Goal: Transaction & Acquisition: Purchase product/service

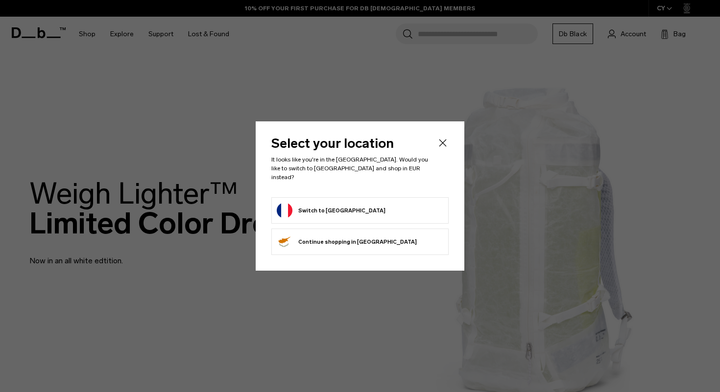
click at [323, 214] on button "Switch to France" at bounding box center [331, 211] width 109 height 16
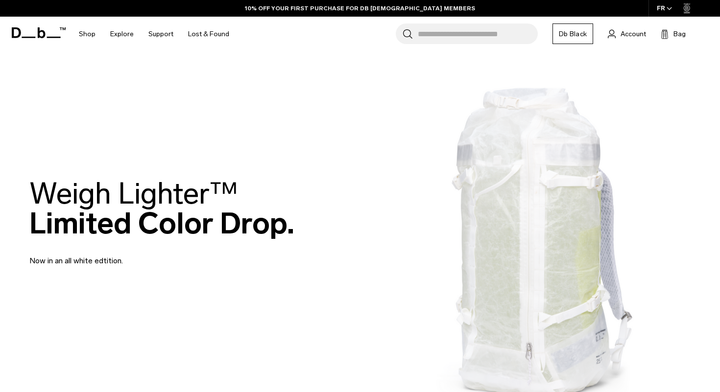
scroll to position [58, 0]
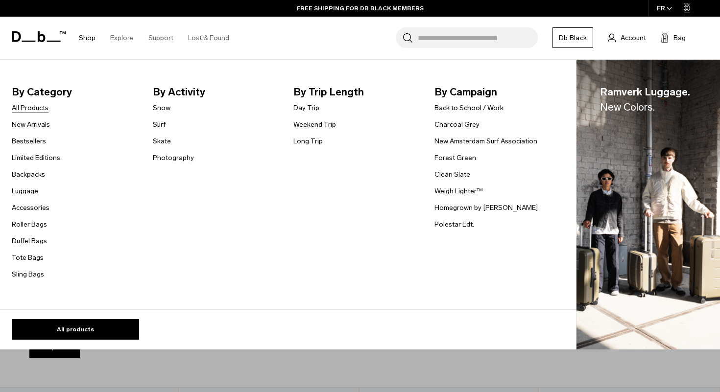
click at [42, 108] on link "All Products" at bounding box center [30, 108] width 37 height 10
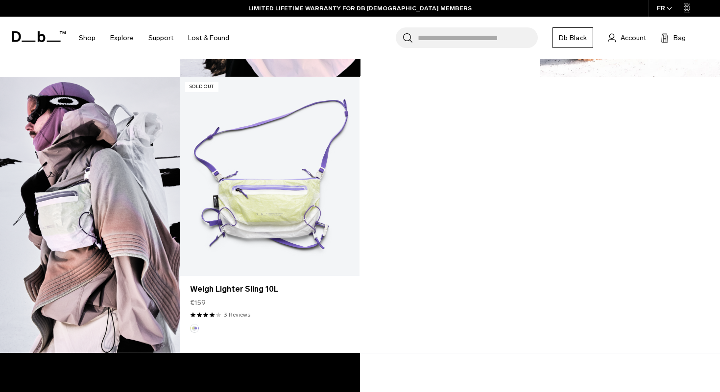
scroll to position [1162, 0]
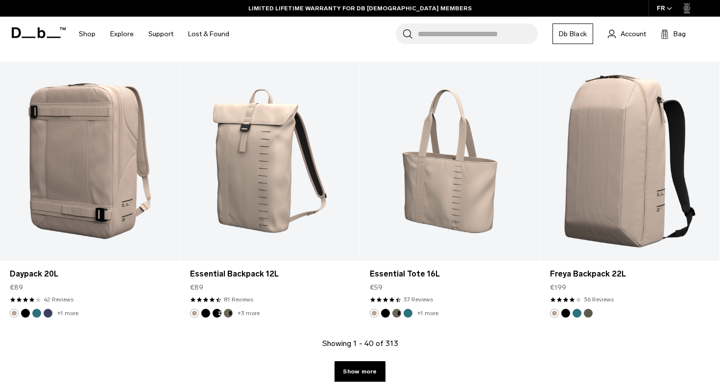
scroll to position [2948, 0]
click at [375, 374] on link "Show more" at bounding box center [359, 372] width 50 height 21
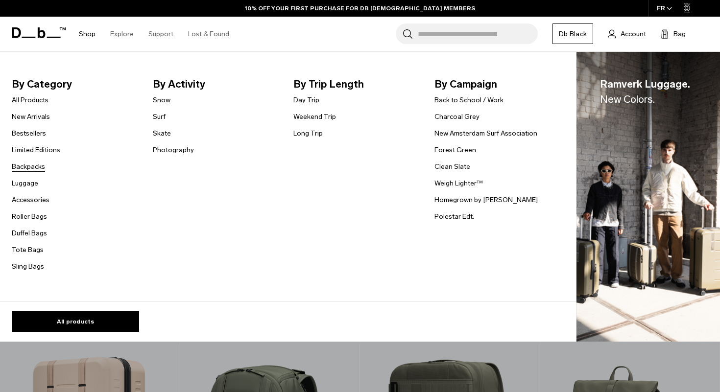
click at [31, 167] on link "Backpacks" at bounding box center [28, 167] width 33 height 10
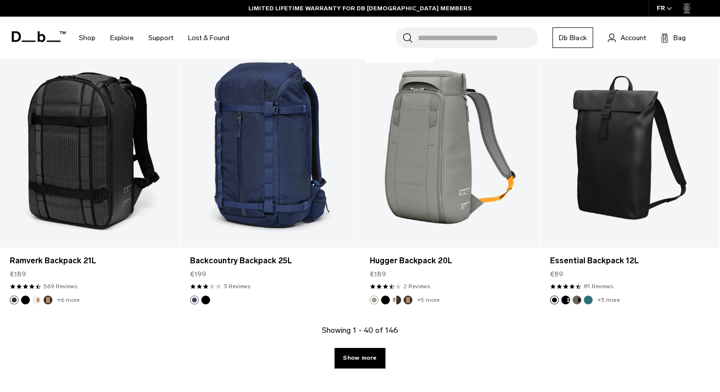
scroll to position [2746, 0]
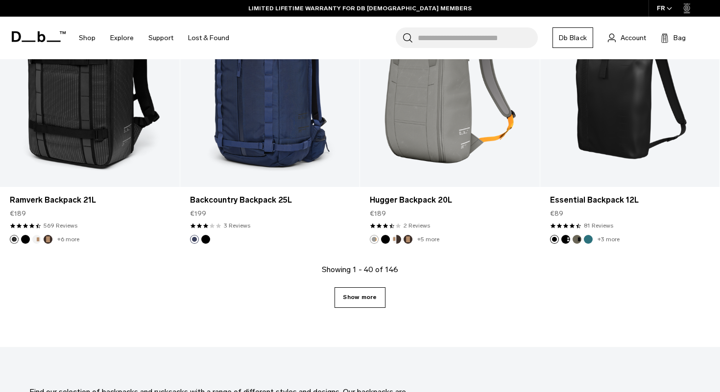
click at [360, 296] on link "Show more" at bounding box center [359, 297] width 50 height 21
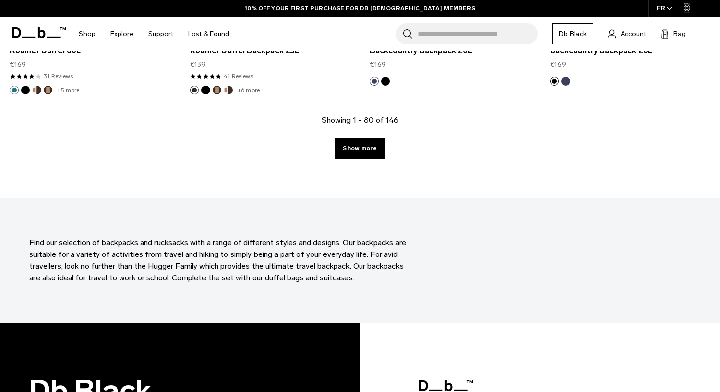
scroll to position [5656, 0]
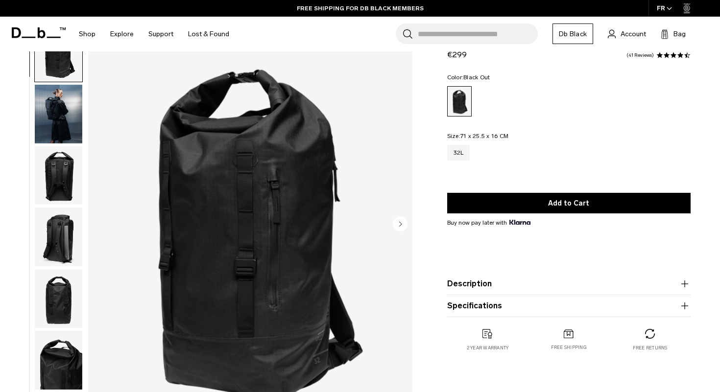
scroll to position [90, 0]
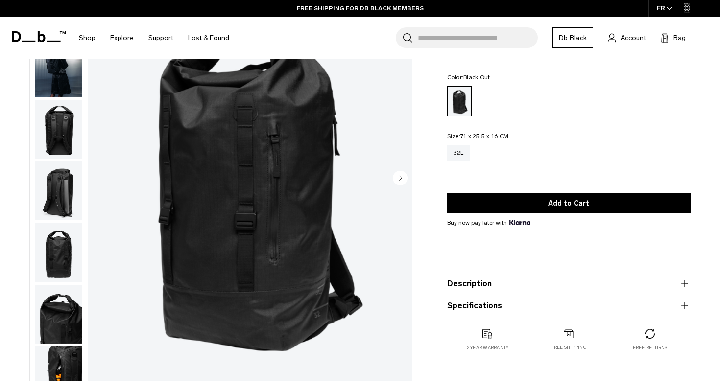
click at [404, 177] on circle "Next slide" at bounding box center [400, 177] width 15 height 15
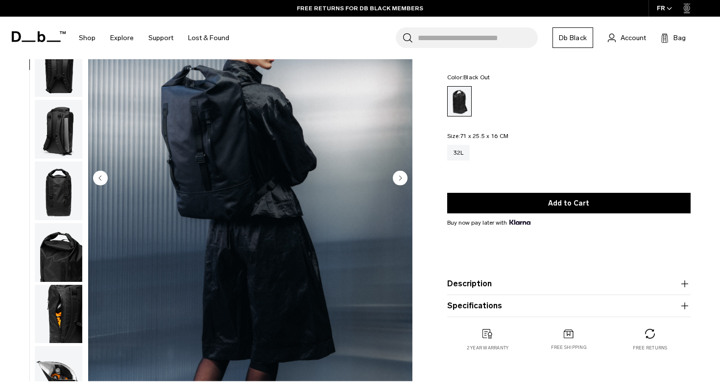
click at [404, 177] on circle "Next slide" at bounding box center [400, 177] width 15 height 15
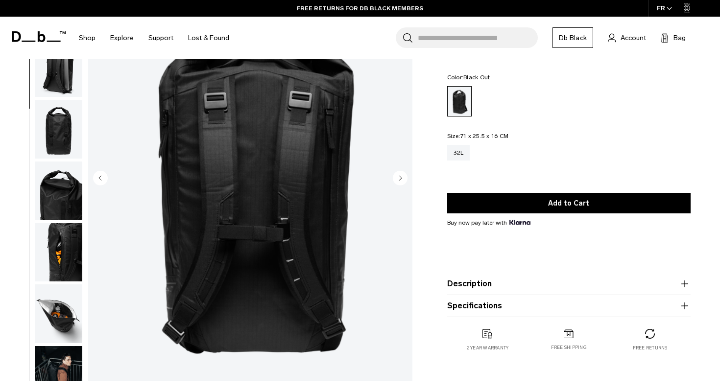
click at [404, 177] on circle "Next slide" at bounding box center [400, 177] width 15 height 15
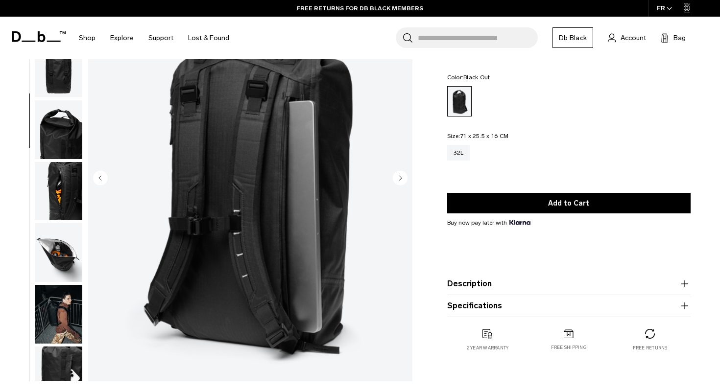
click at [404, 177] on circle "Next slide" at bounding box center [400, 177] width 15 height 15
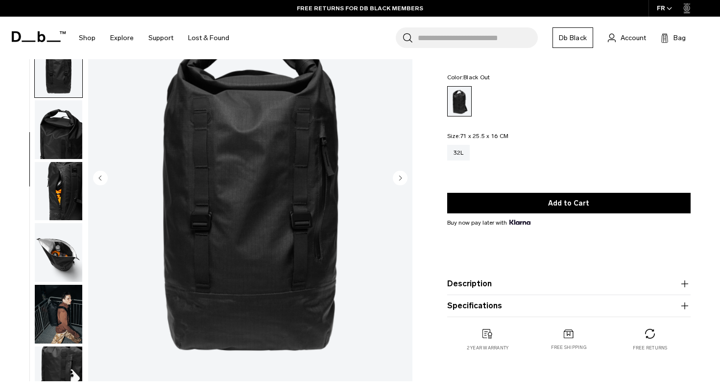
scroll to position [209, 0]
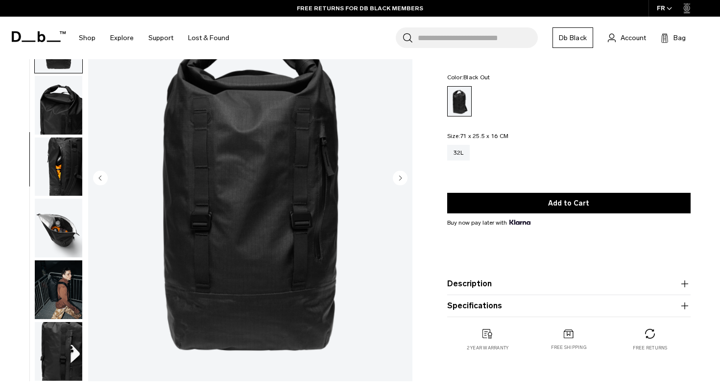
click at [404, 177] on circle "Next slide" at bounding box center [400, 177] width 15 height 15
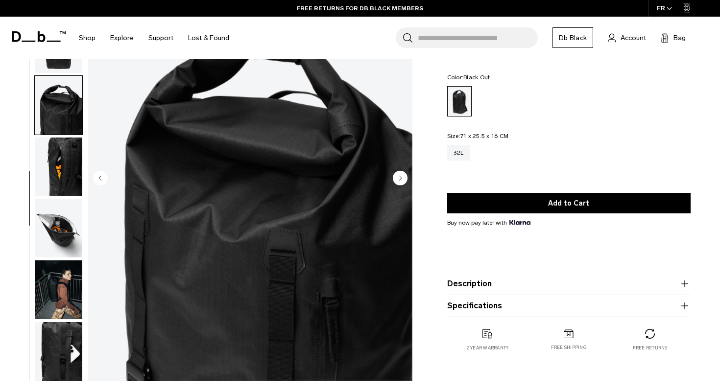
click at [404, 177] on circle "Next slide" at bounding box center [400, 177] width 15 height 15
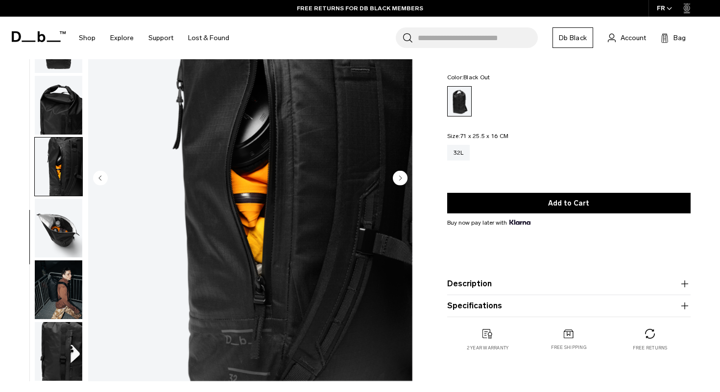
click at [404, 177] on circle "Next slide" at bounding box center [400, 177] width 15 height 15
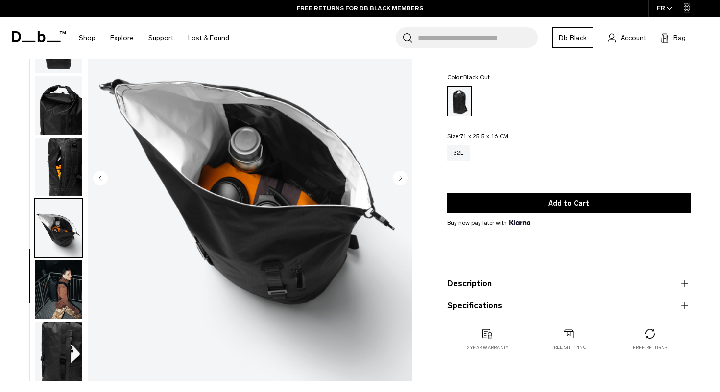
click at [404, 177] on circle "Next slide" at bounding box center [400, 177] width 15 height 15
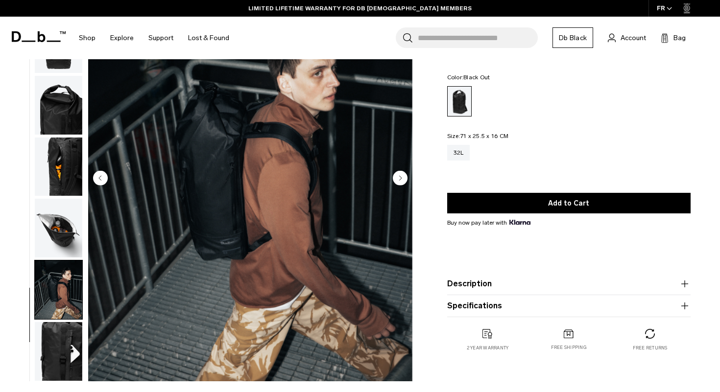
click at [404, 177] on circle "Next slide" at bounding box center [400, 177] width 15 height 15
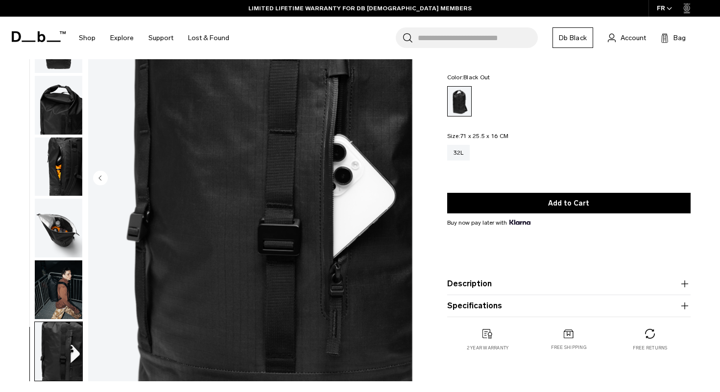
click at [404, 177] on img "10 / 10" at bounding box center [250, 178] width 324 height 405
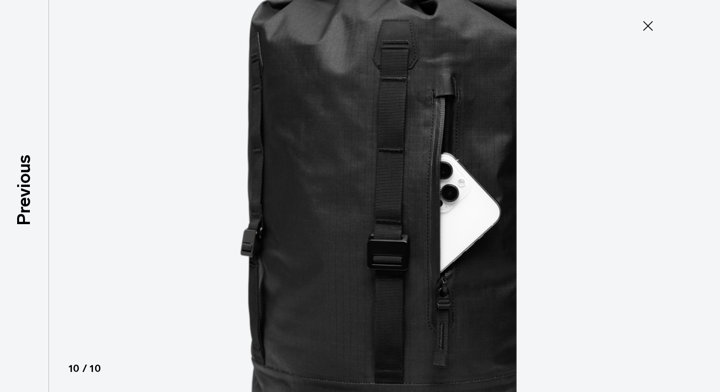
click at [649, 18] on icon at bounding box center [648, 26] width 16 height 16
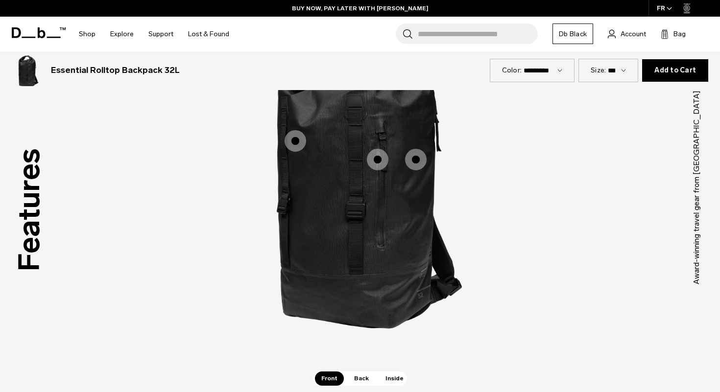
scroll to position [1237, 0]
click at [355, 385] on span "Back" at bounding box center [361, 379] width 27 height 14
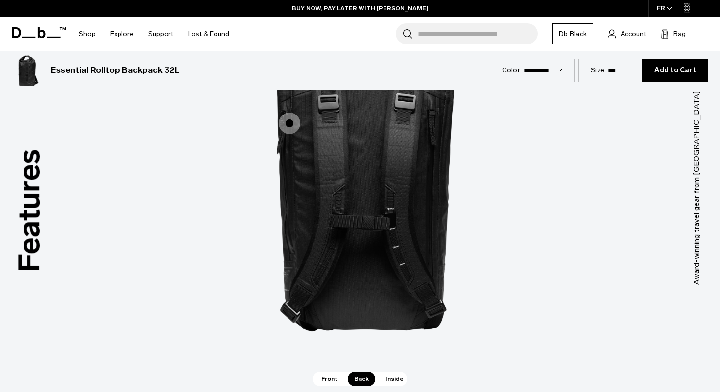
click at [390, 378] on span "Inside" at bounding box center [394, 379] width 31 height 14
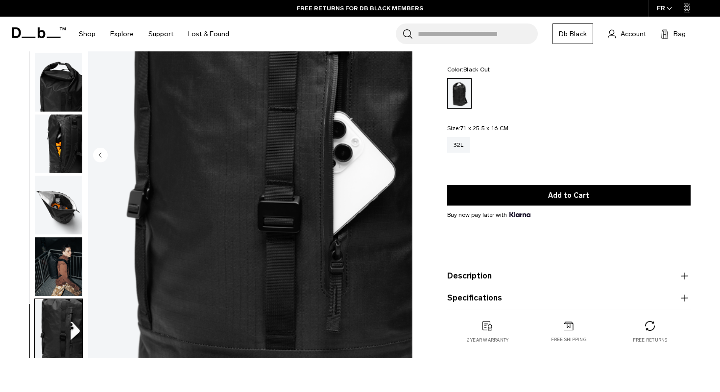
scroll to position [0, 0]
